Goal: Book appointment/travel/reservation

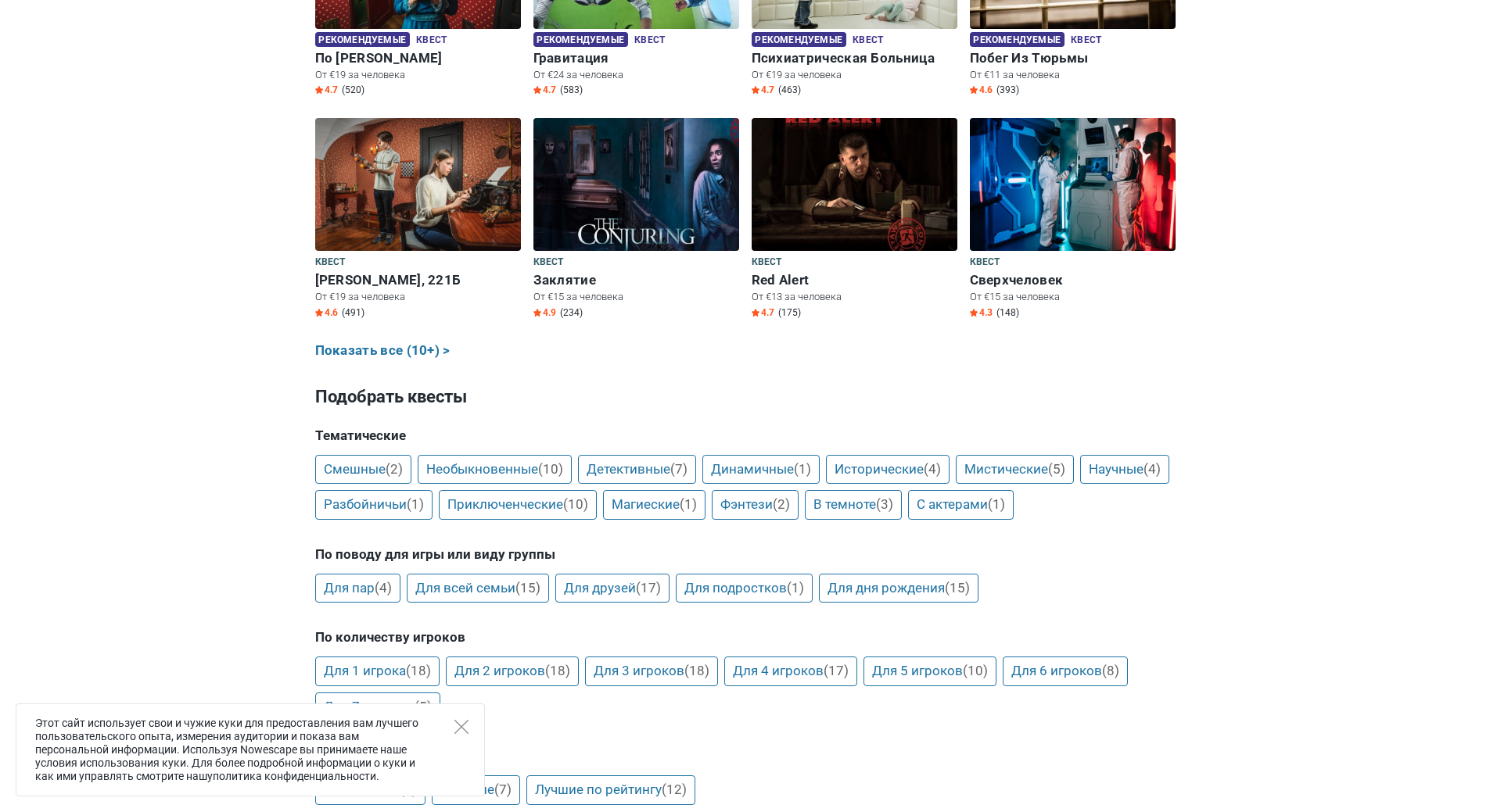
scroll to position [860, 0]
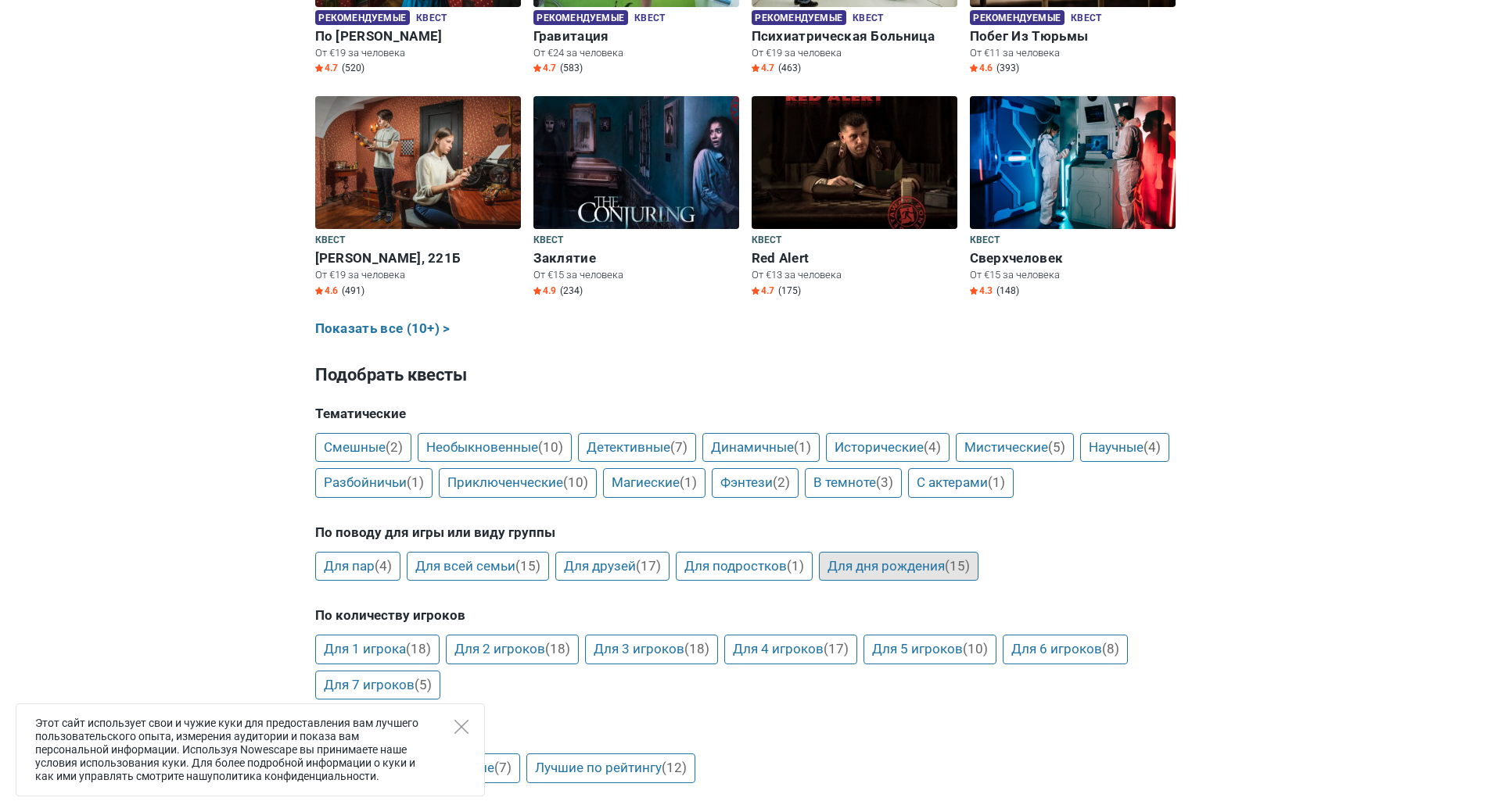
click at [847, 567] on link "Для дня рождения (15)" at bounding box center [898, 566] width 159 height 30
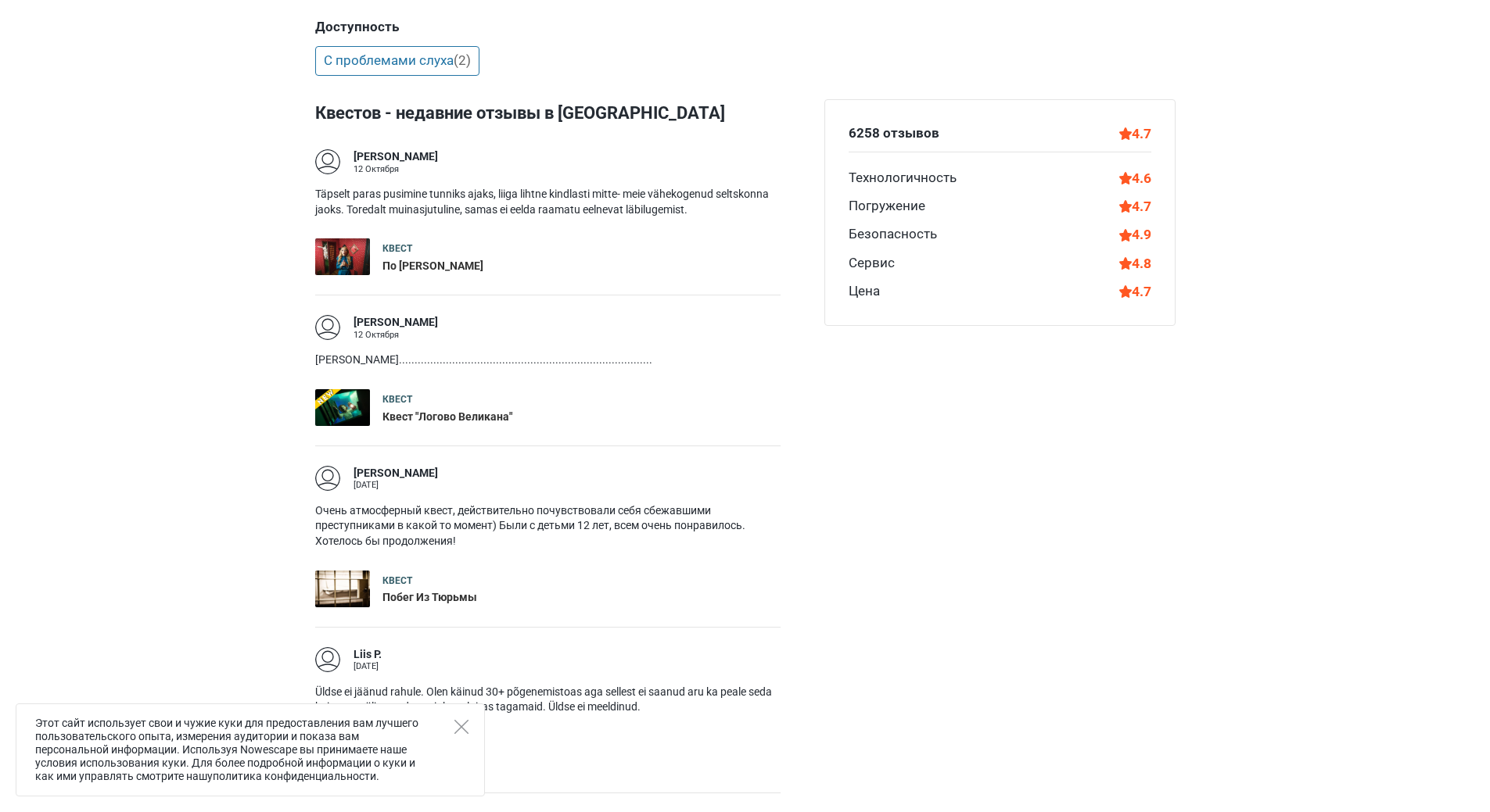
scroll to position [1954, 0]
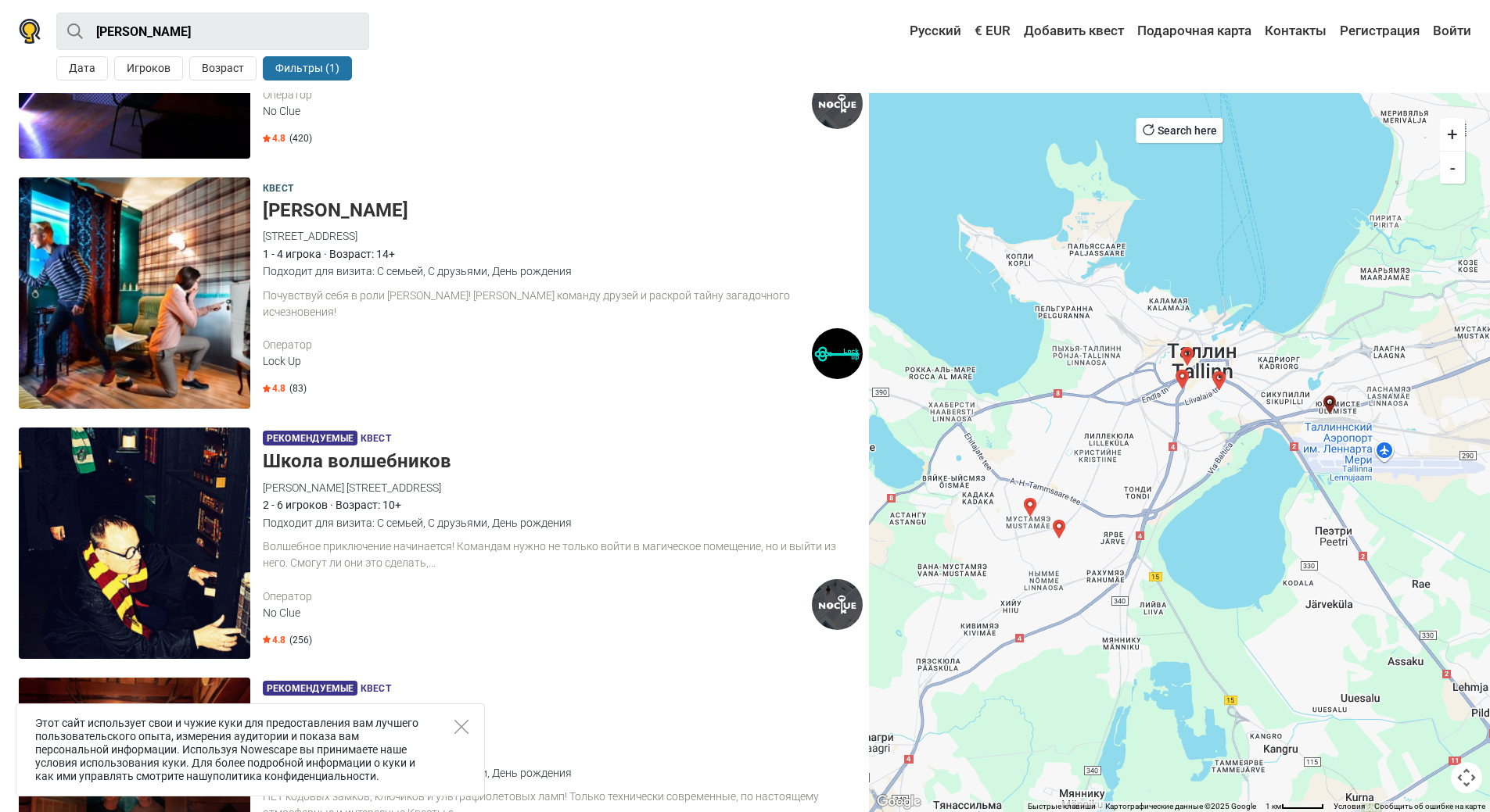
scroll to position [704, 0]
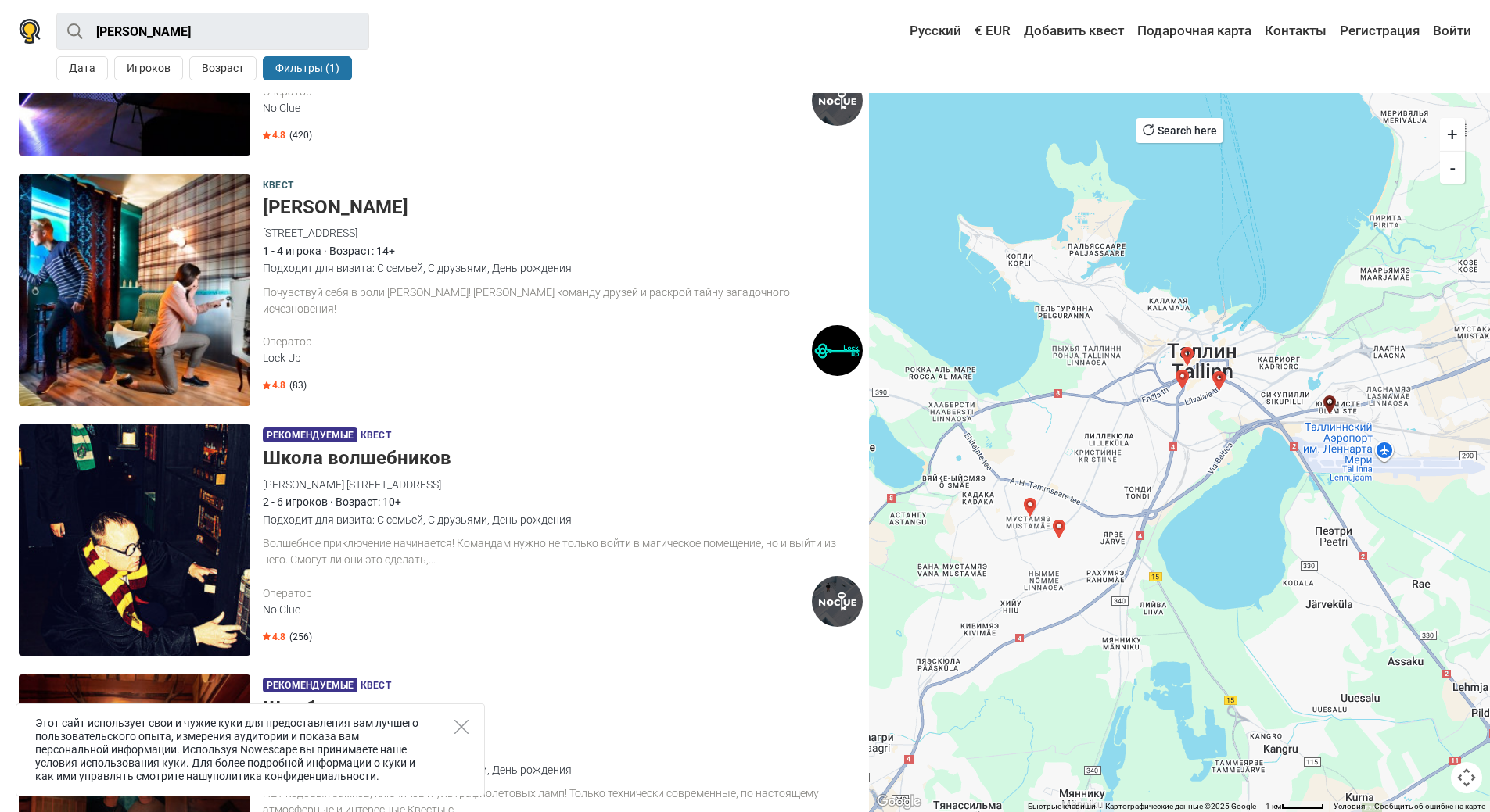
click at [309, 205] on h5 "[PERSON_NAME]" at bounding box center [563, 207] width 600 height 22
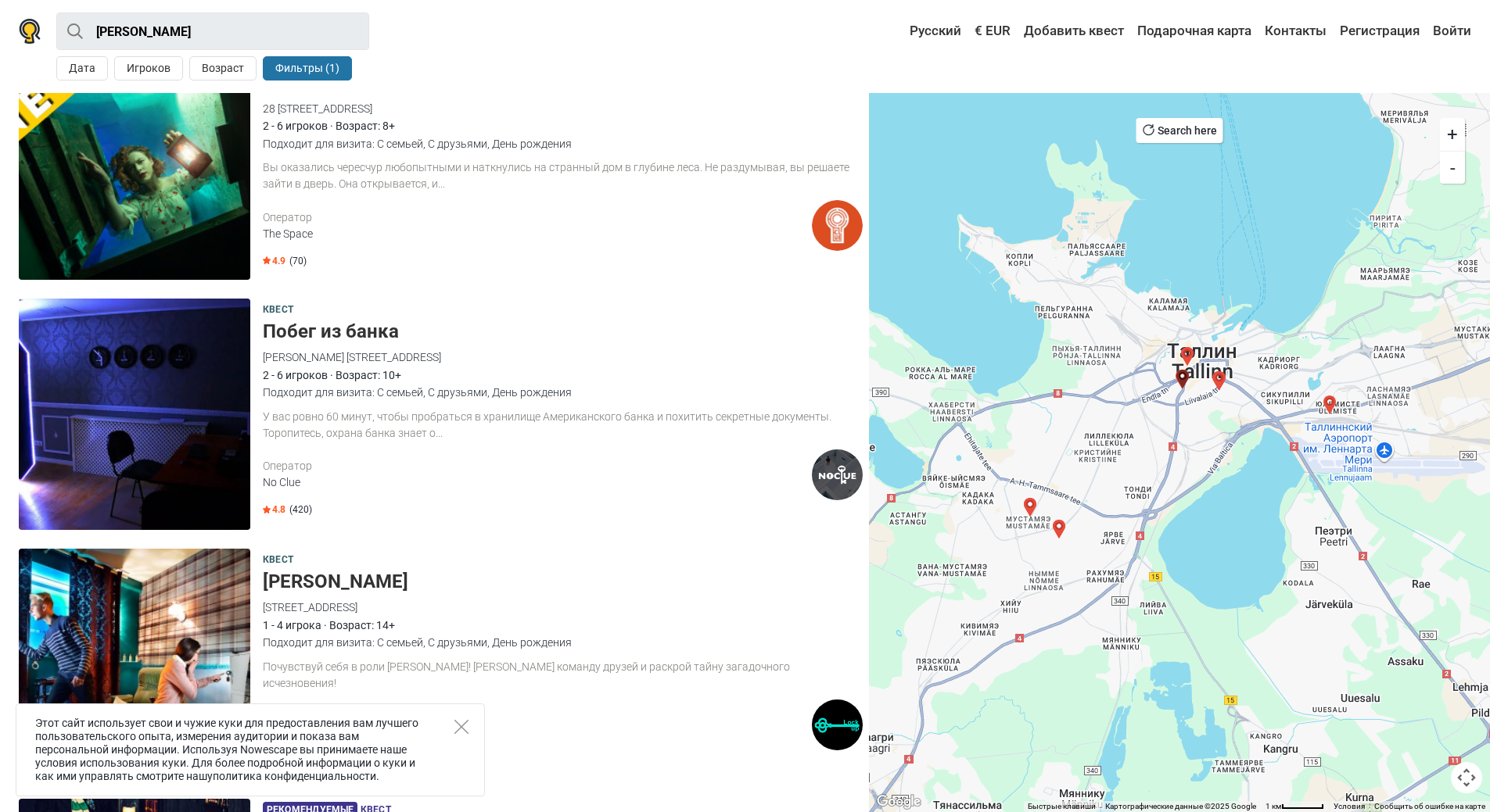
scroll to position [469, 0]
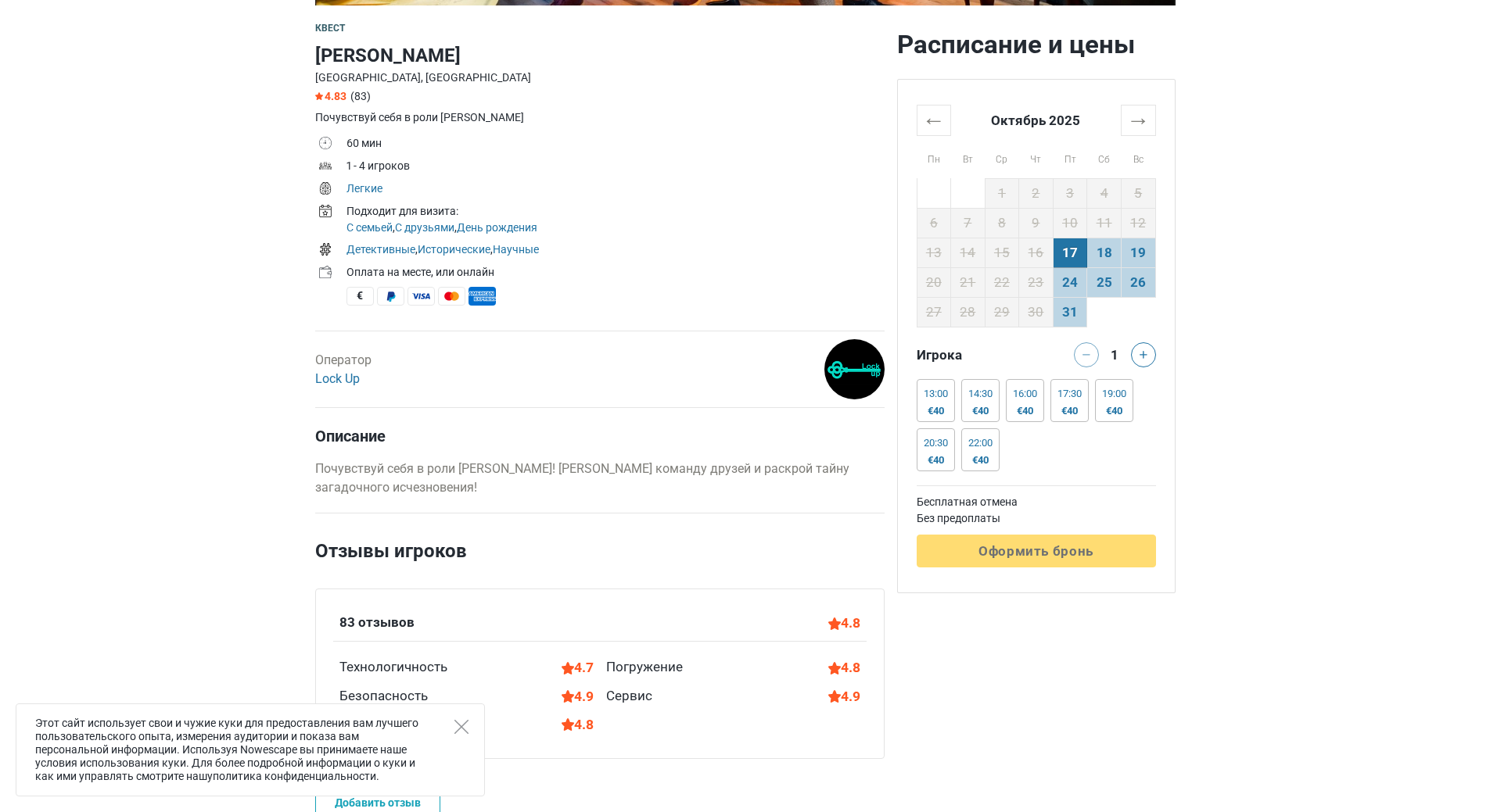
scroll to position [313, 0]
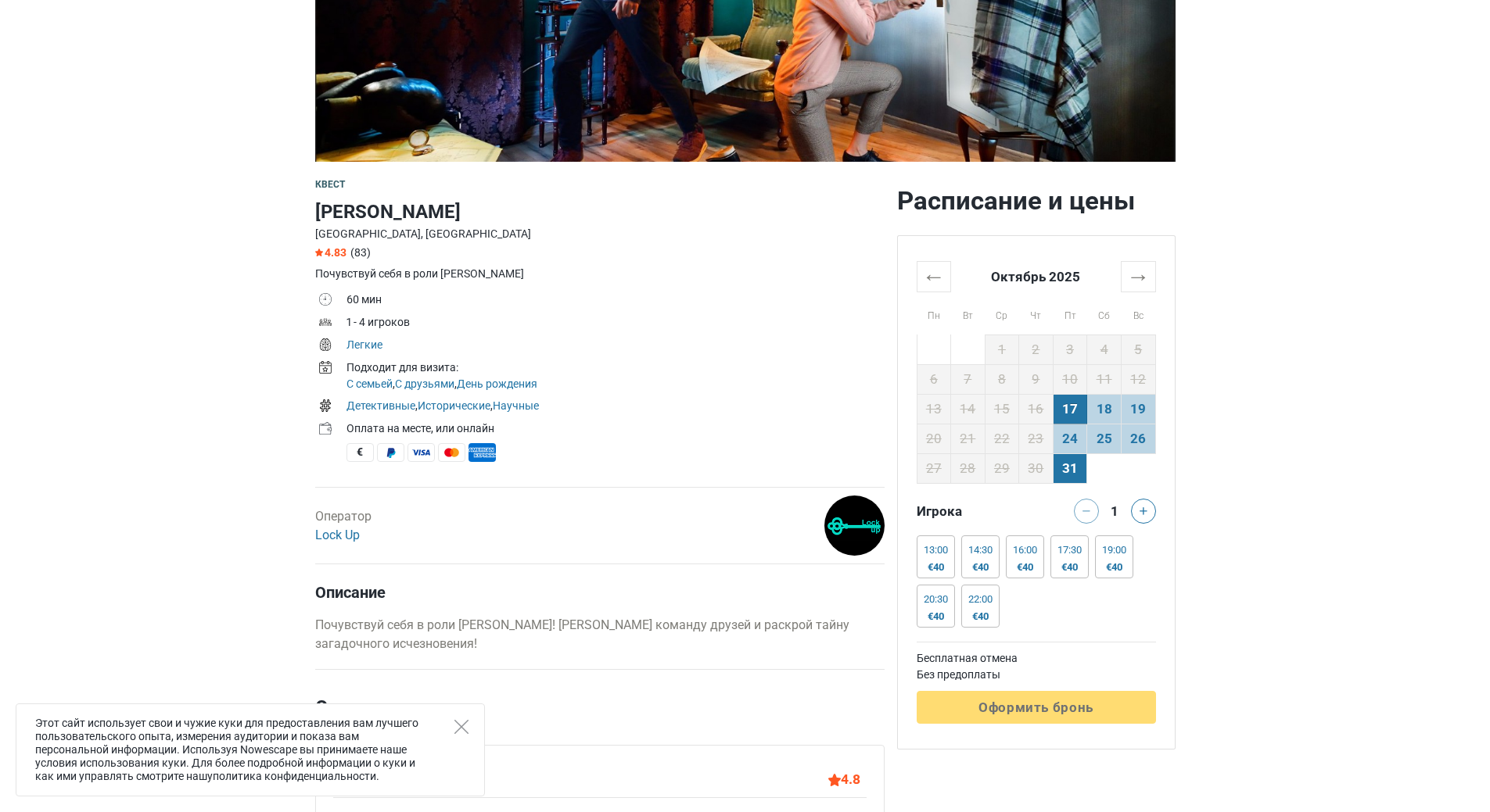
click at [1071, 476] on td "31" at bounding box center [1070, 468] width 34 height 30
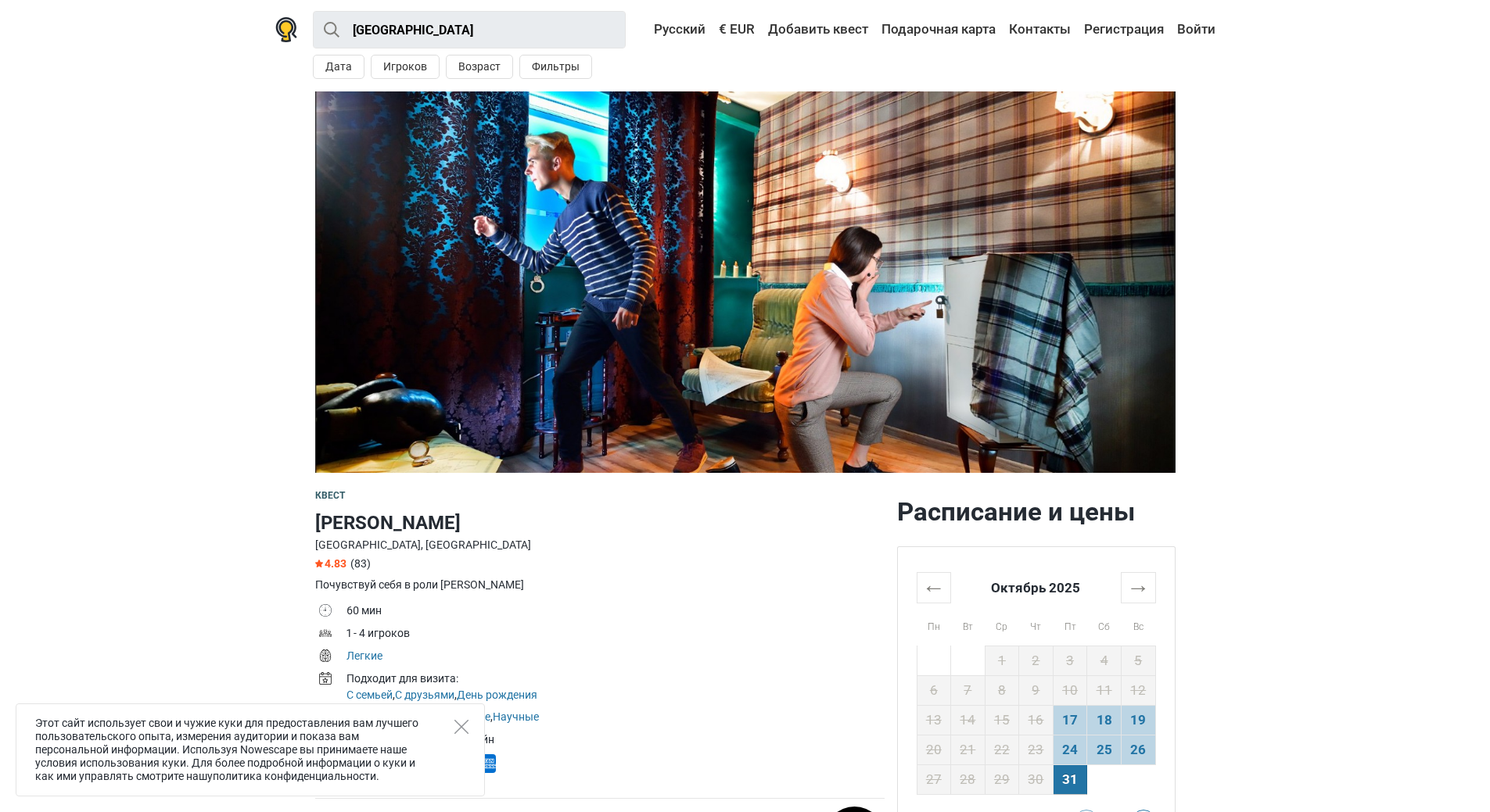
scroll to position [0, 0]
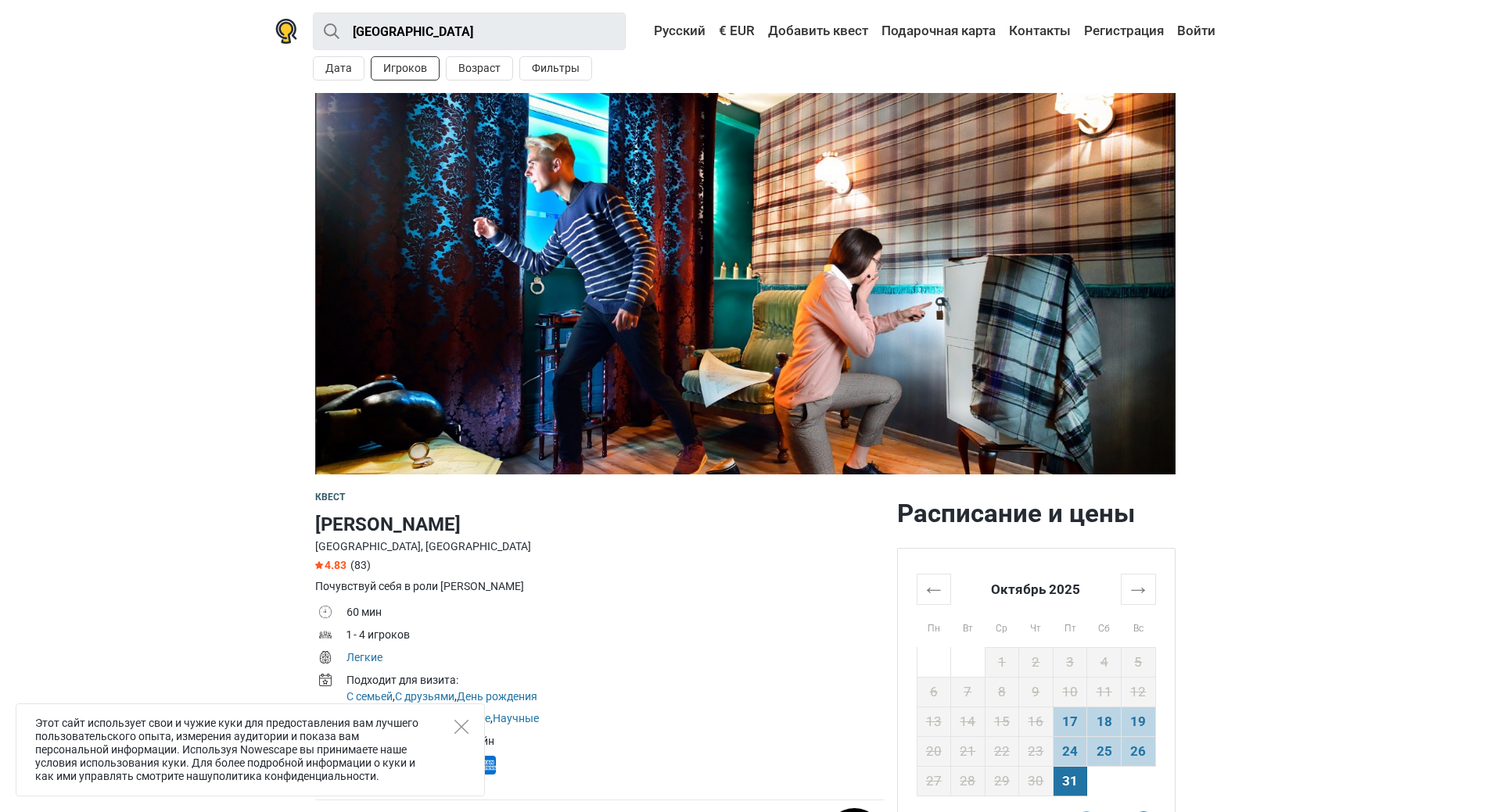
click at [416, 76] on button "Игроков" at bounding box center [404, 68] width 69 height 24
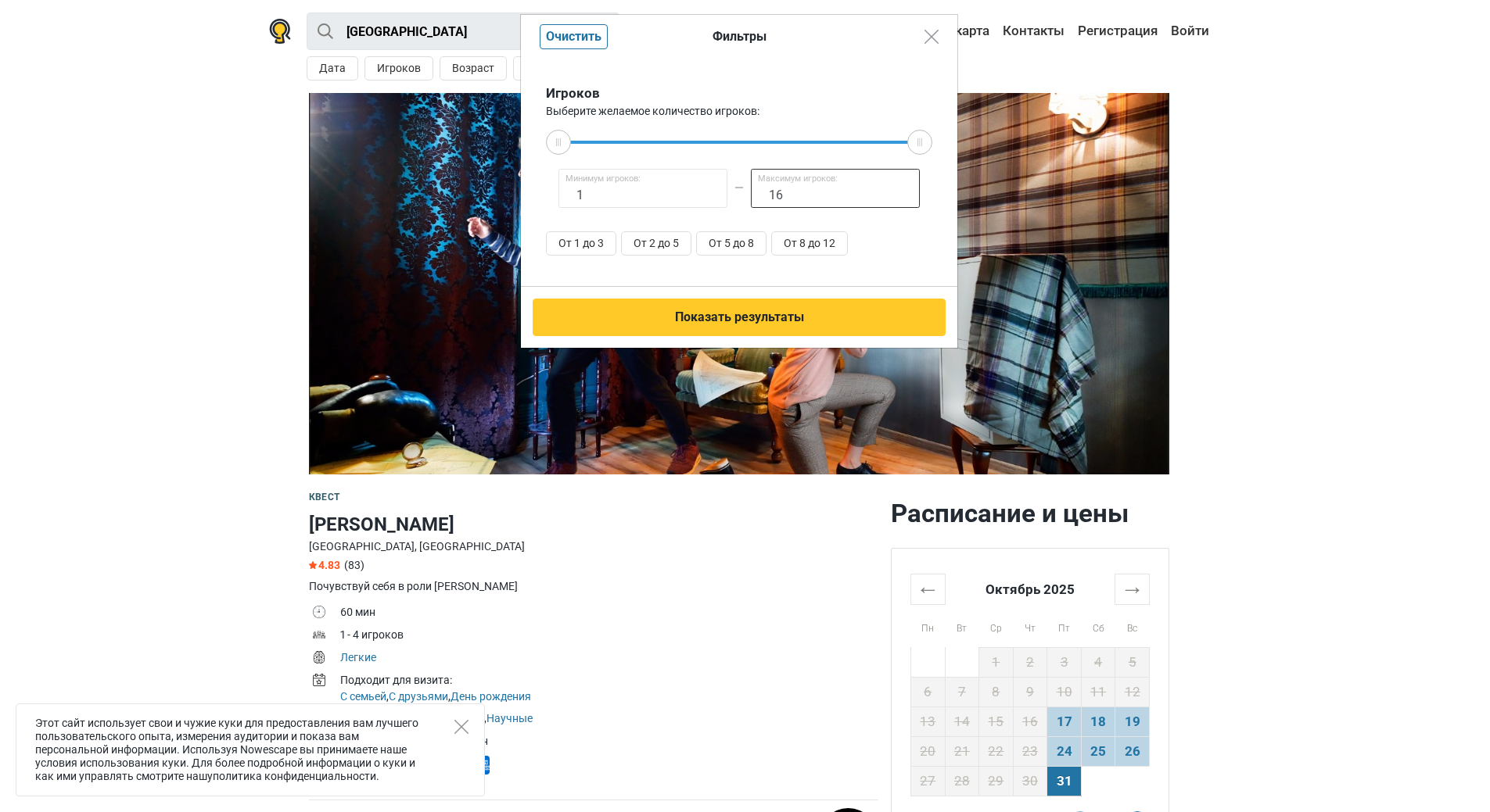
click at [780, 192] on input "16" at bounding box center [834, 189] width 169 height 39
click at [796, 246] on button "От 8 до 12" at bounding box center [809, 243] width 77 height 24
type input "8"
click at [785, 195] on input "12" at bounding box center [834, 189] width 169 height 39
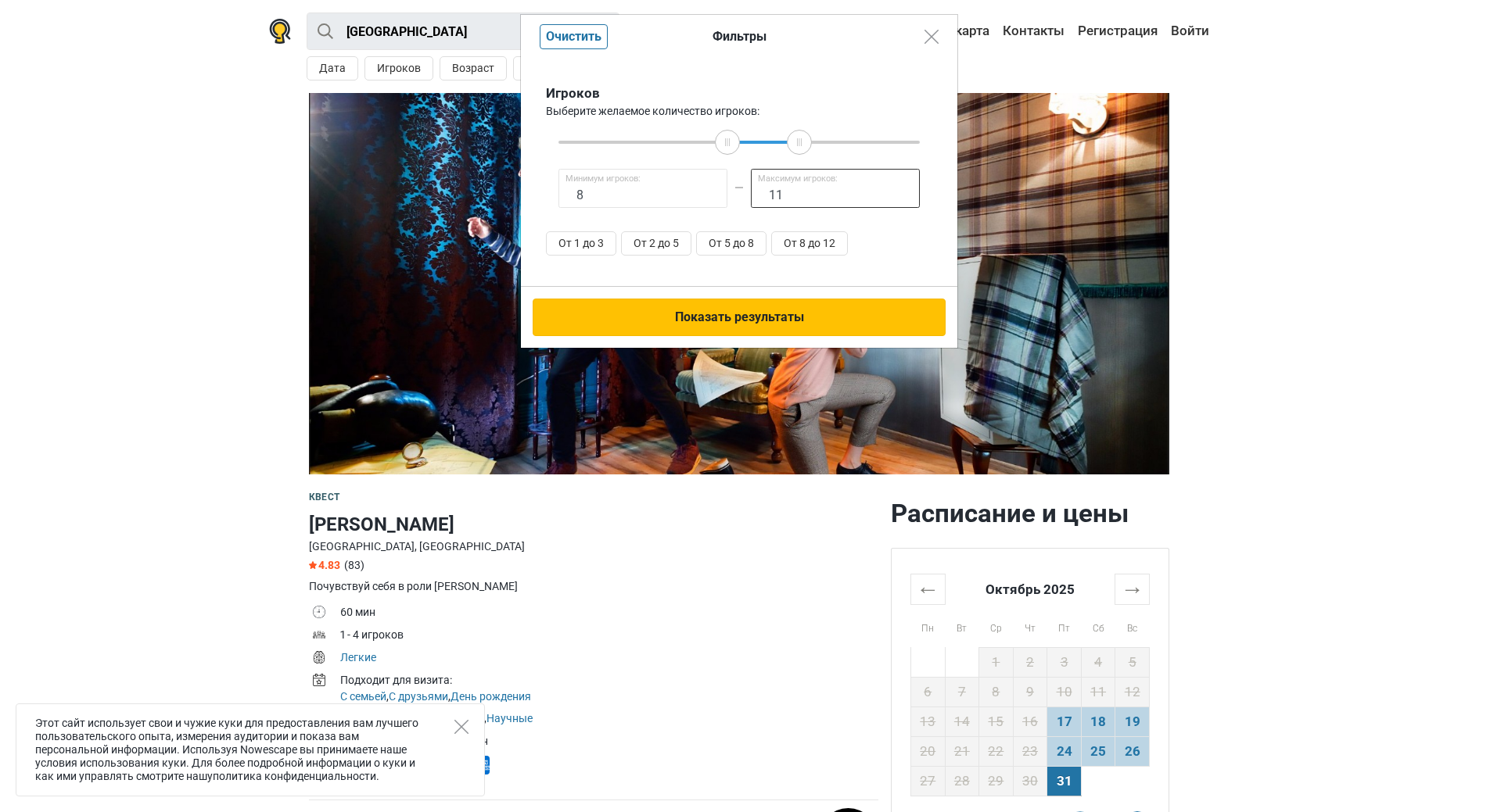
type input "11"
click at [718, 313] on button "Показать результаты" at bounding box center [739, 317] width 413 height 38
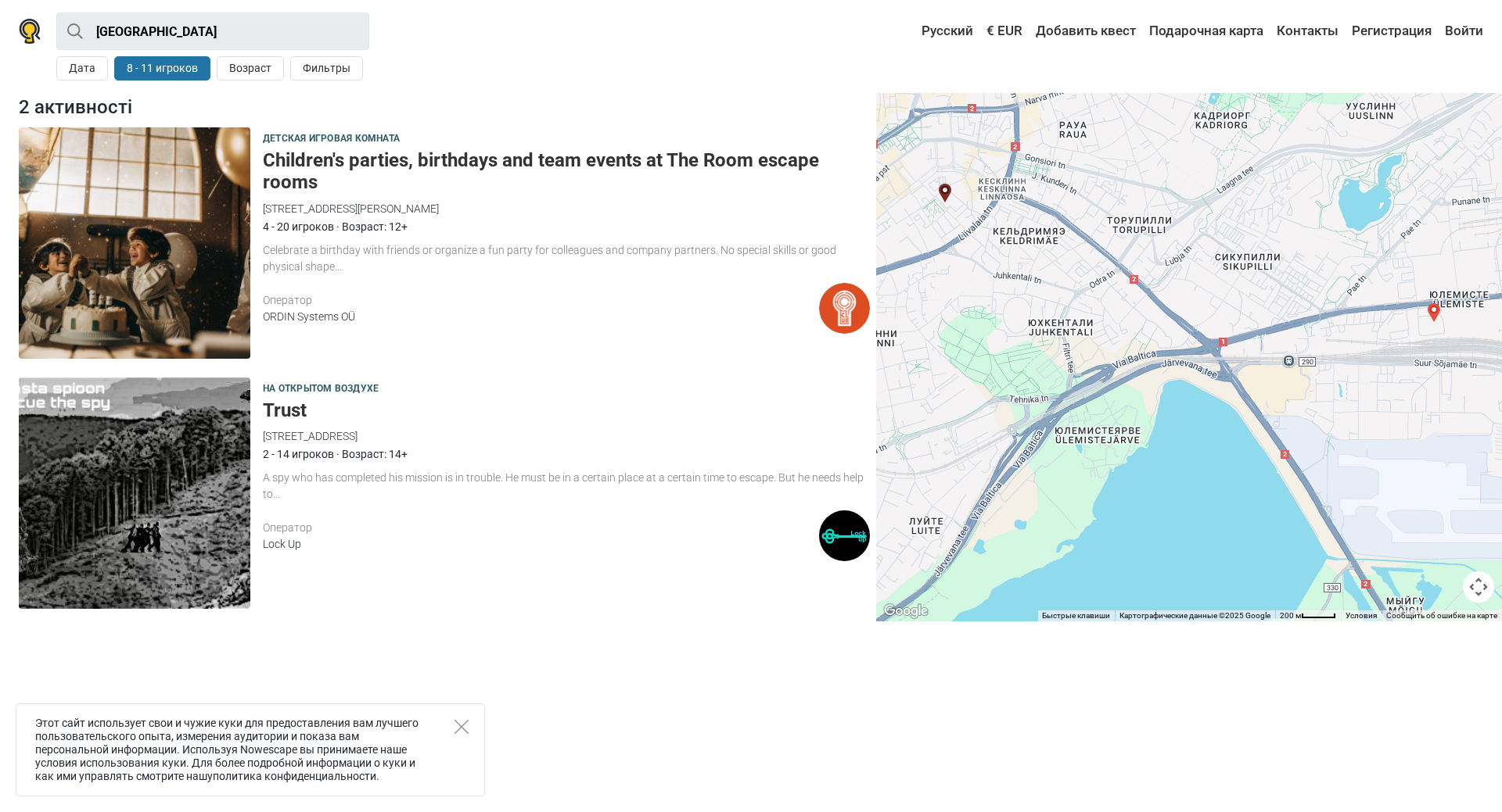
click at [361, 160] on h5 "Children's parties, birthdays and team events at The Room escape rooms" at bounding box center [566, 172] width 607 height 46
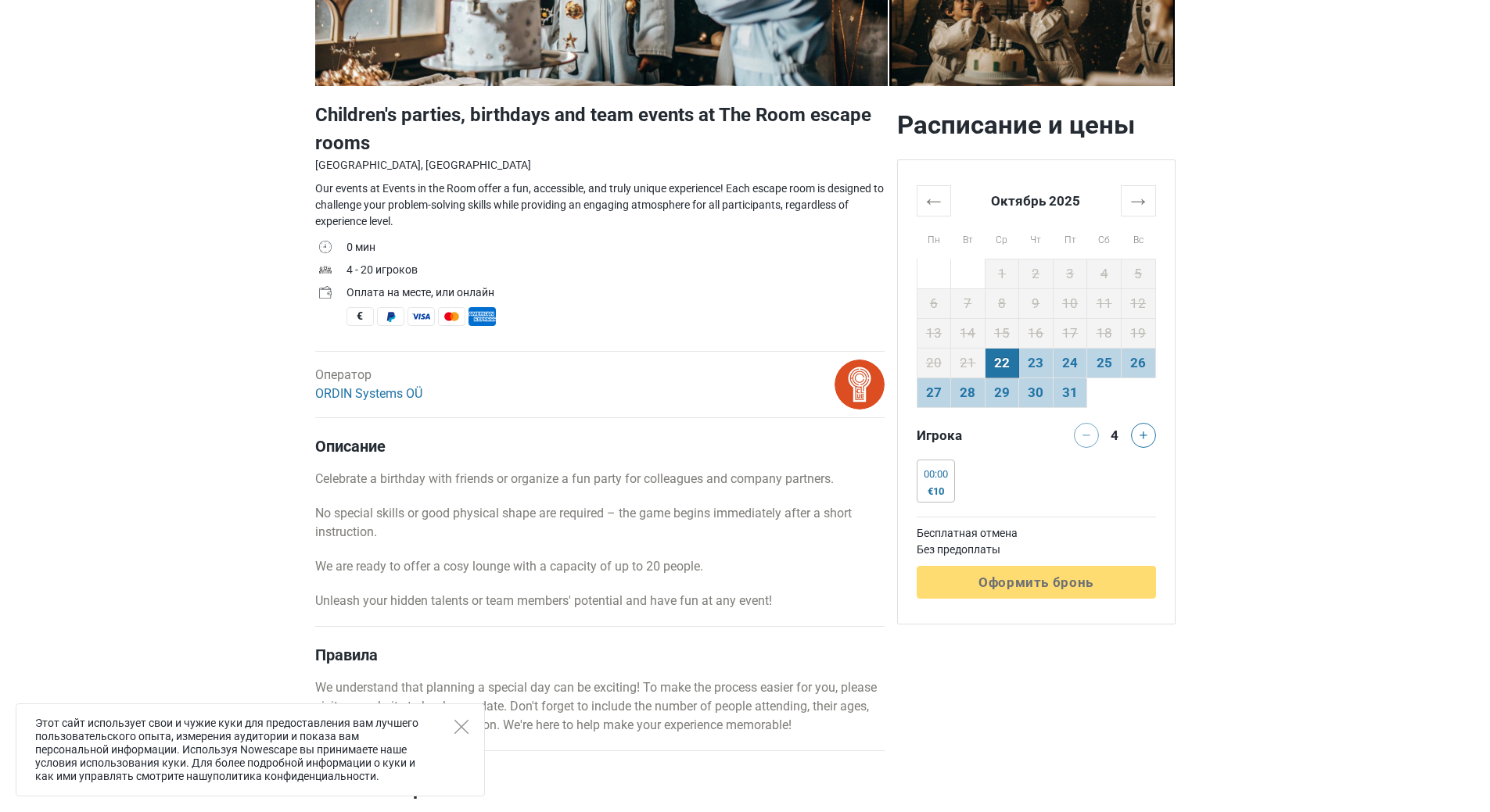
scroll to position [391, 0]
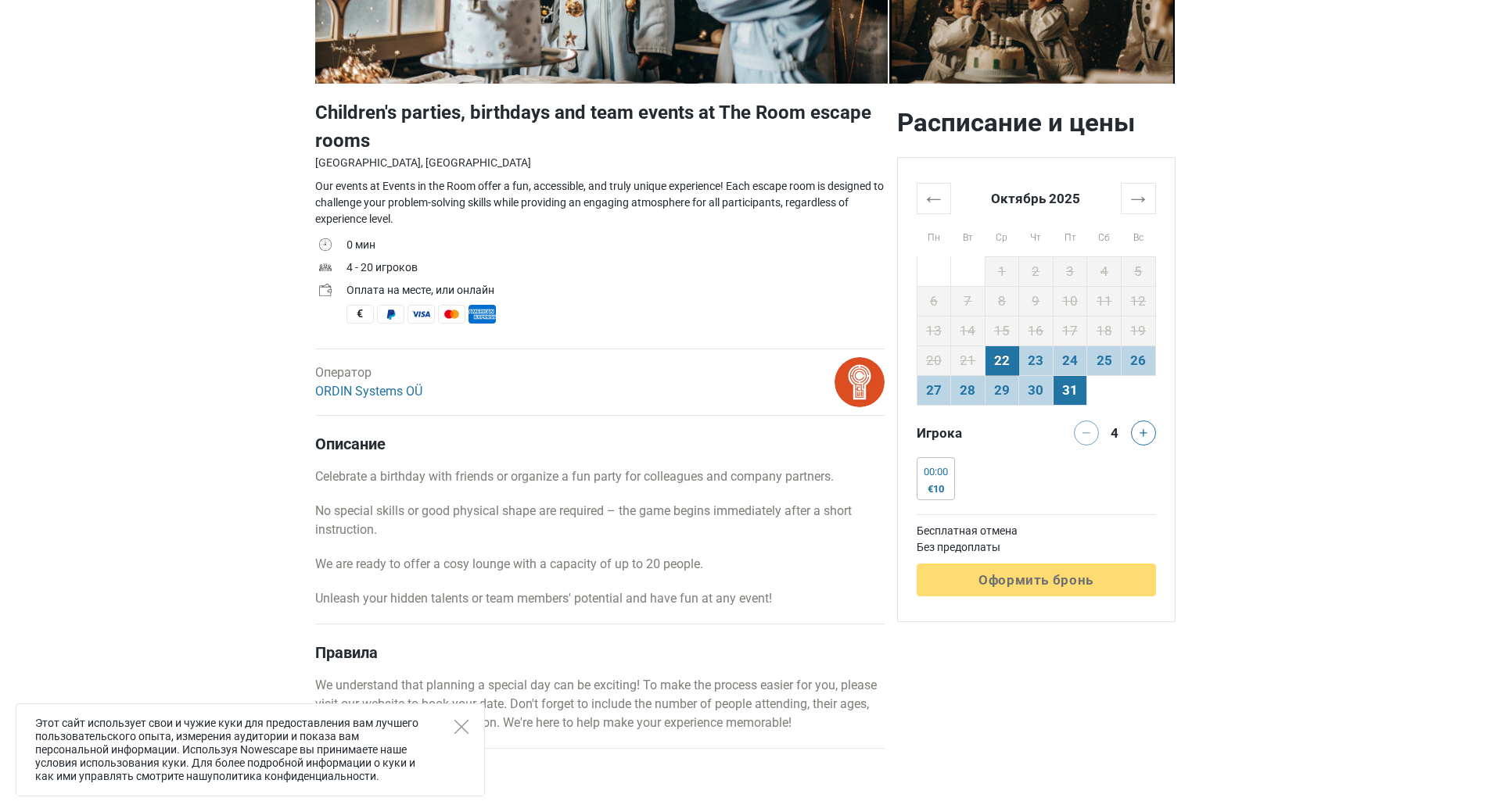
click at [1070, 390] on td "31" at bounding box center [1070, 390] width 34 height 30
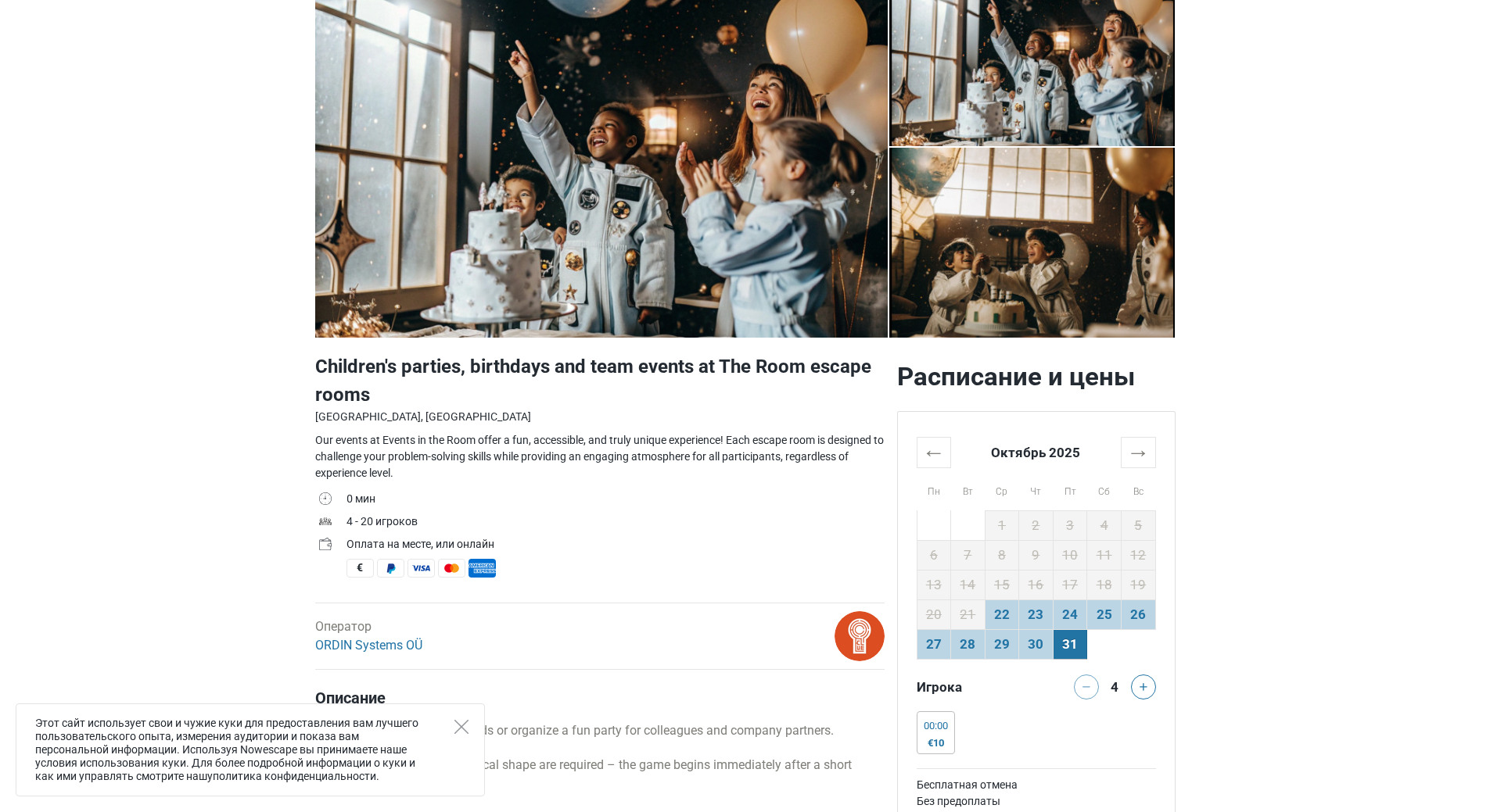
scroll to position [0, 0]
